Goal: Transaction & Acquisition: Purchase product/service

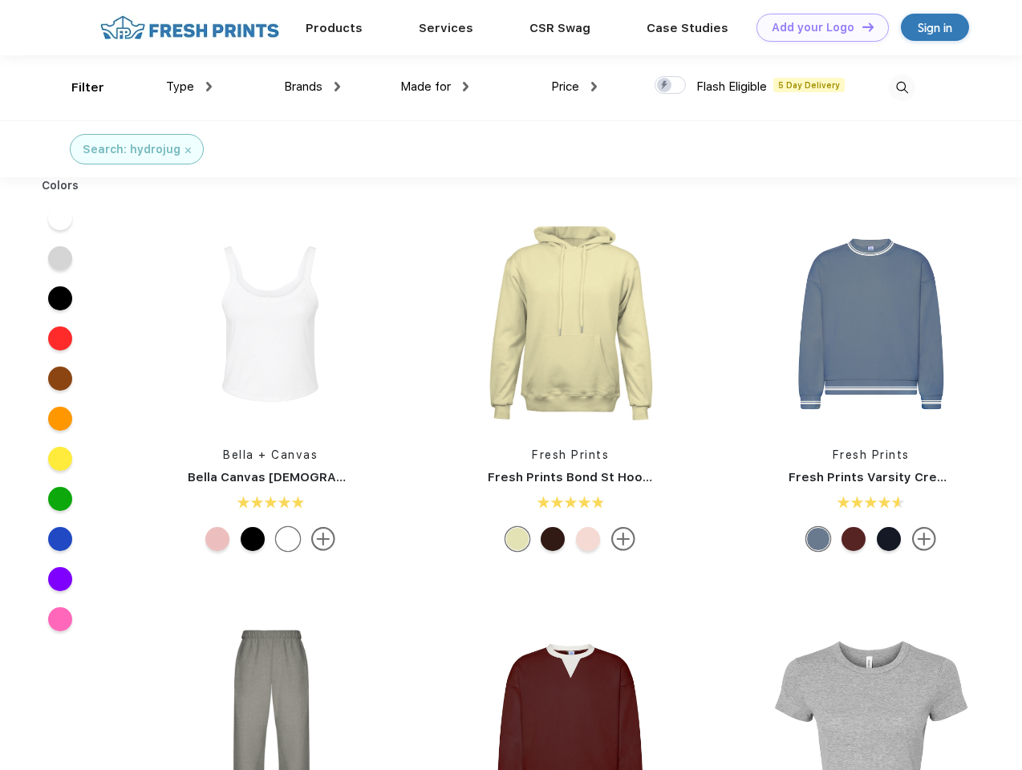
scroll to position [1, 0]
click at [816, 27] on link "Add your Logo Design Tool" at bounding box center [822, 28] width 132 height 28
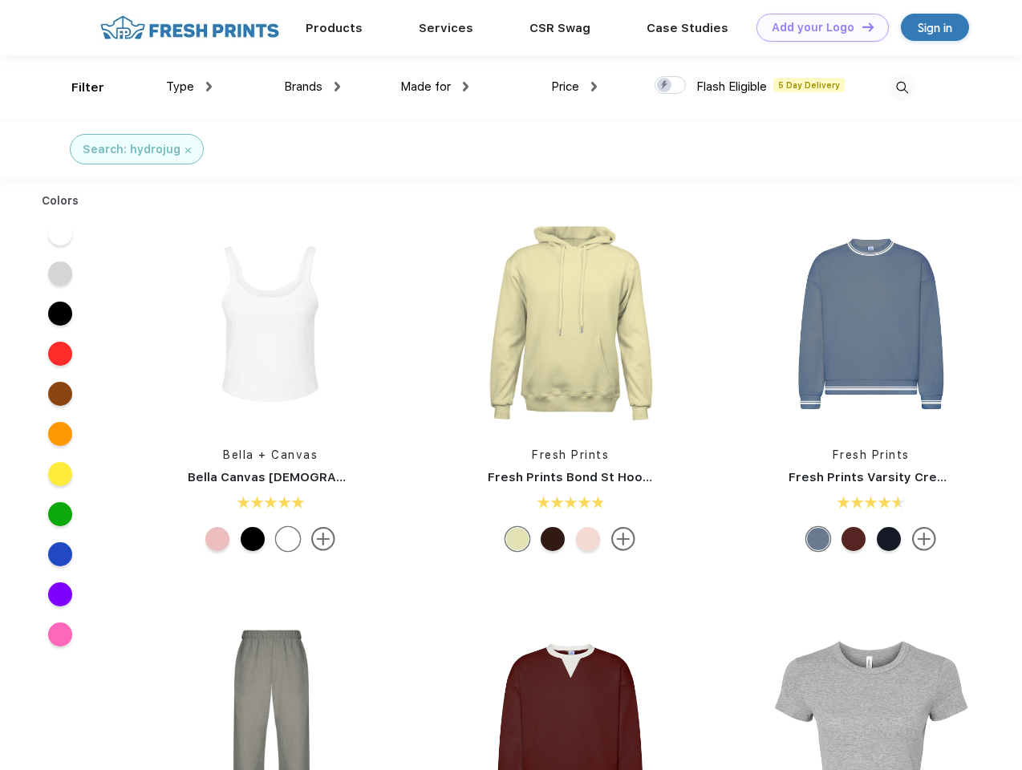
click at [0, 0] on div "Design Tool" at bounding box center [0, 0] width 0 height 0
click at [861, 26] on link "Add your Logo Design Tool" at bounding box center [822, 28] width 132 height 28
click at [77, 87] on div "Filter" at bounding box center [87, 88] width 33 height 18
click at [189, 87] on span "Type" at bounding box center [180, 86] width 28 height 14
click at [312, 87] on span "Brands" at bounding box center [303, 86] width 38 height 14
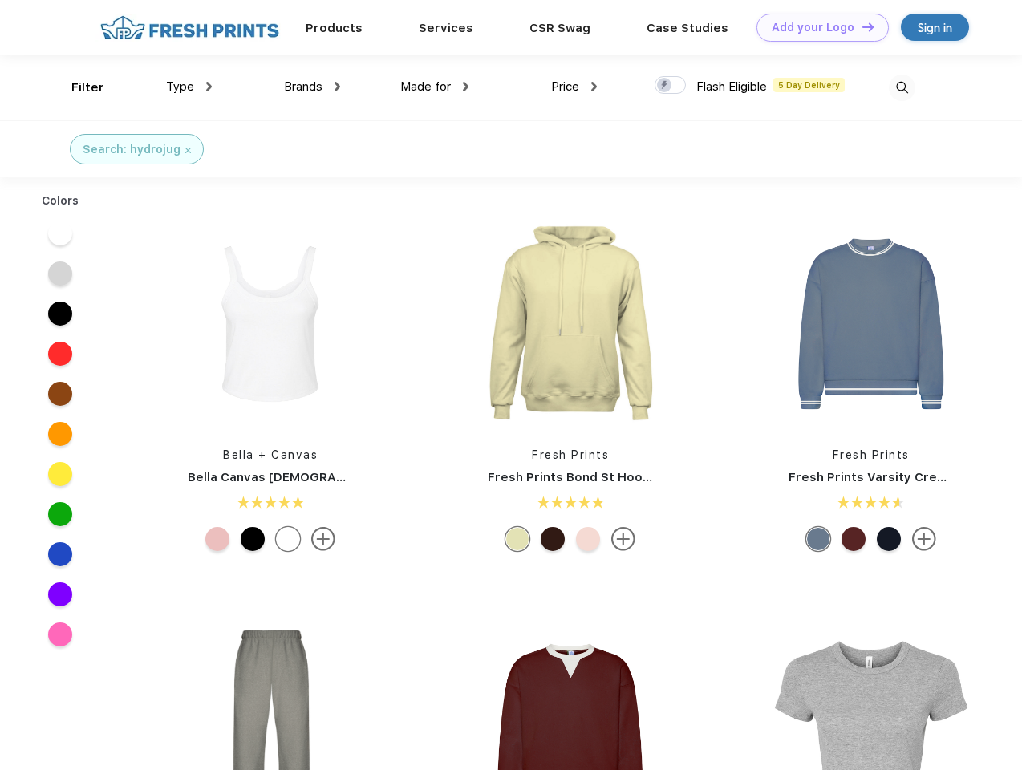
click at [435, 87] on span "Made for" at bounding box center [425, 86] width 51 height 14
click at [574, 87] on span "Price" at bounding box center [565, 86] width 28 height 14
click at [670, 86] on div at bounding box center [669, 85] width 31 height 18
click at [665, 86] on input "checkbox" at bounding box center [659, 80] width 10 height 10
click at [901, 87] on img at bounding box center [902, 88] width 26 height 26
